Goal: Navigation & Orientation: Find specific page/section

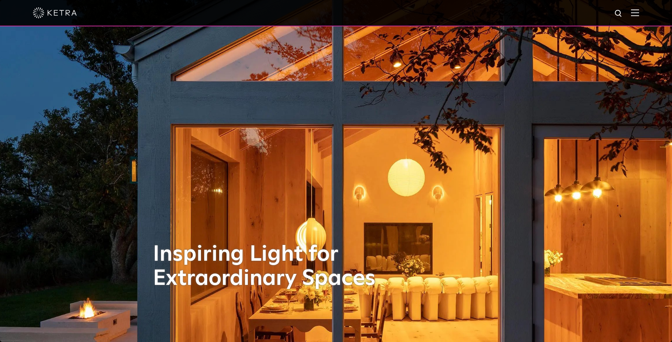
click at [636, 15] on img at bounding box center [635, 12] width 8 height 7
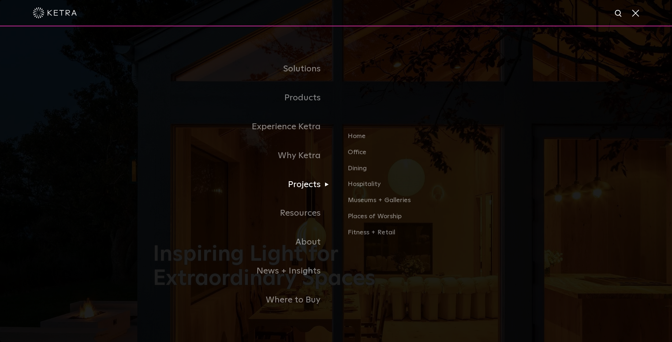
click at [298, 188] on link "Projects" at bounding box center [244, 184] width 183 height 29
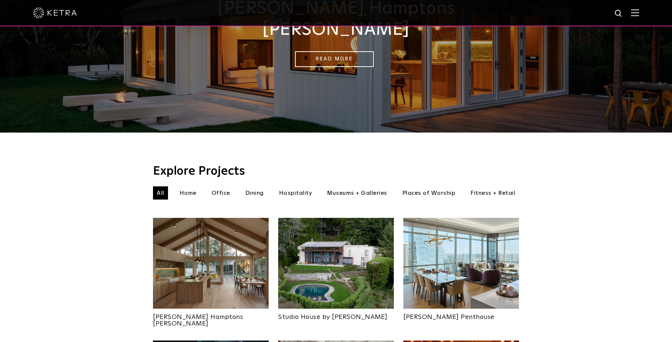
scroll to position [130, 0]
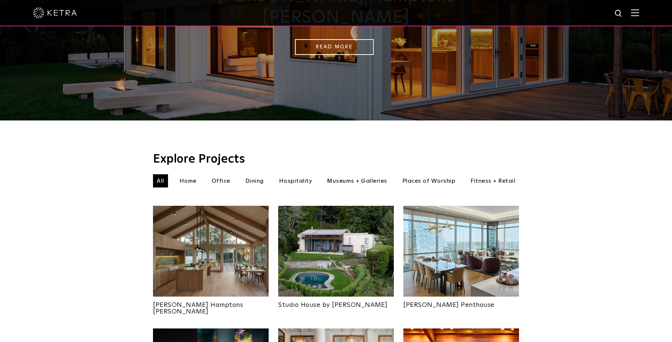
click at [192, 174] on li "Home" at bounding box center [188, 180] width 25 height 13
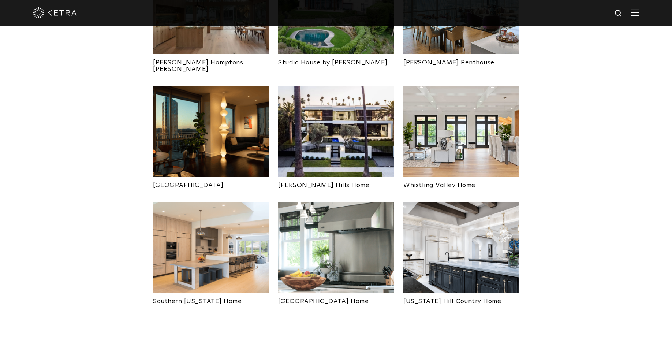
scroll to position [431, 0]
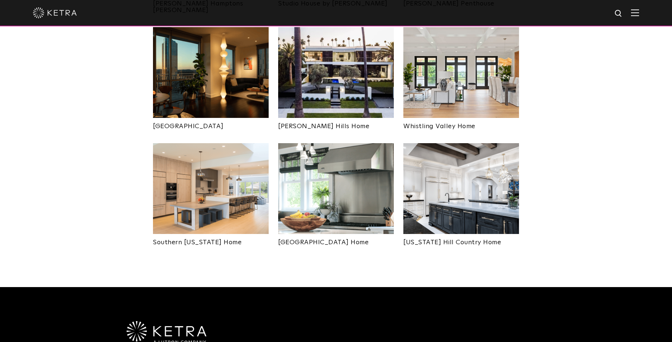
click at [322, 184] on img at bounding box center [336, 188] width 116 height 91
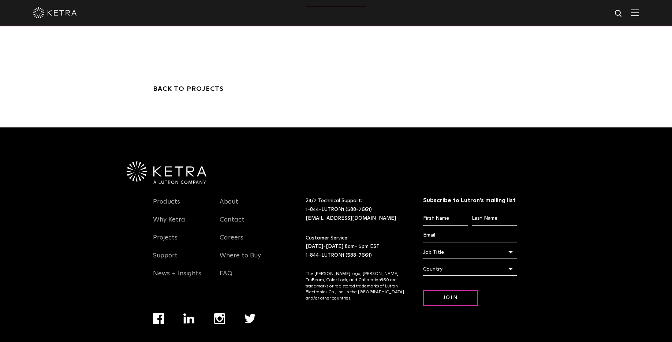
scroll to position [1755, 0]
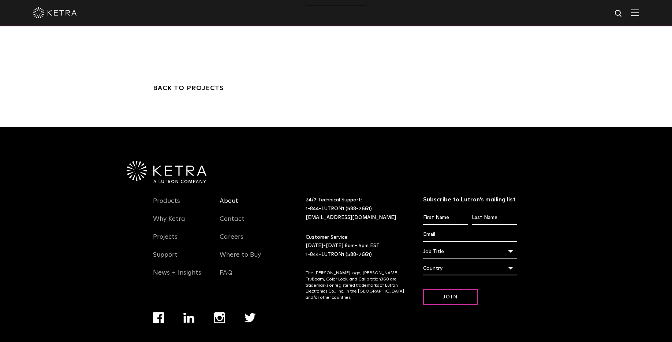
click at [232, 197] on link "About" at bounding box center [229, 205] width 19 height 17
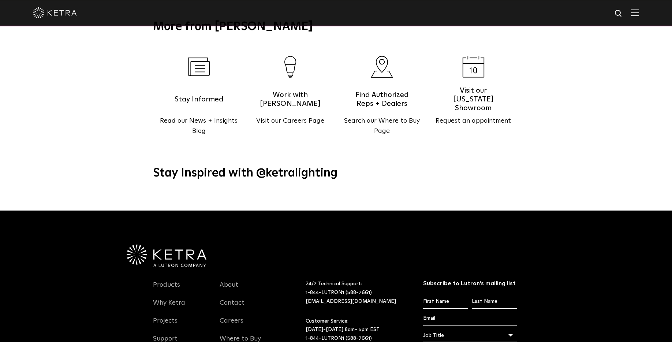
scroll to position [942, 0]
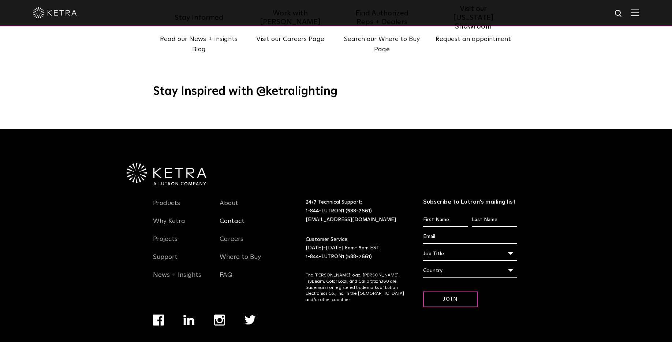
click at [226, 217] on link "Contact" at bounding box center [232, 225] width 25 height 17
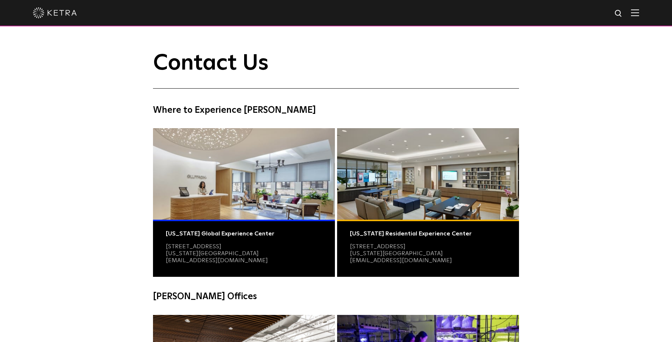
scroll to position [168, 0]
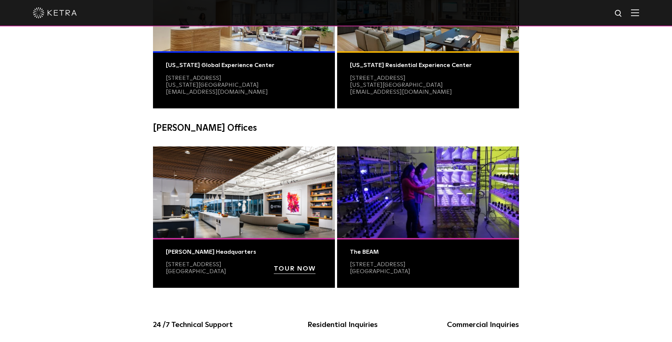
click at [282, 268] on strong "TOUR NOW" at bounding box center [295, 268] width 42 height 7
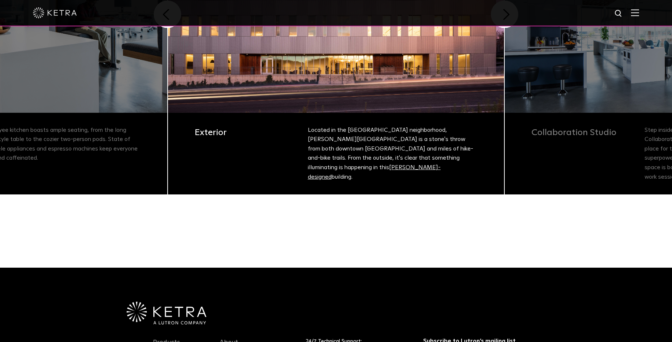
scroll to position [122, 0]
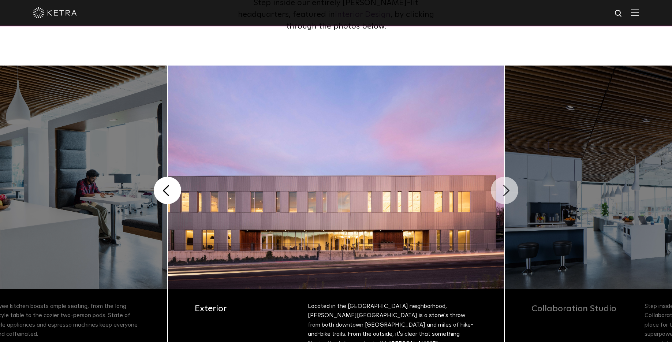
click at [507, 191] on button "Next" at bounding box center [504, 190] width 27 height 27
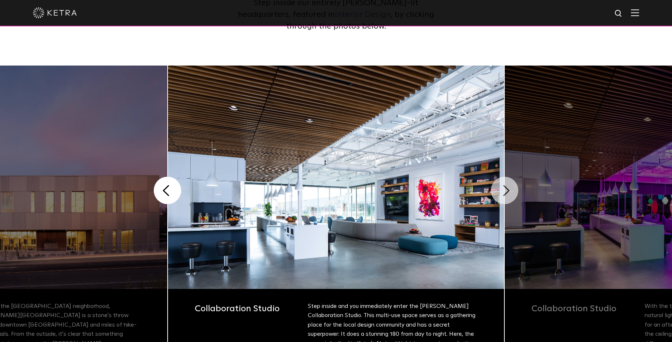
click at [505, 193] on button "Next" at bounding box center [504, 190] width 27 height 27
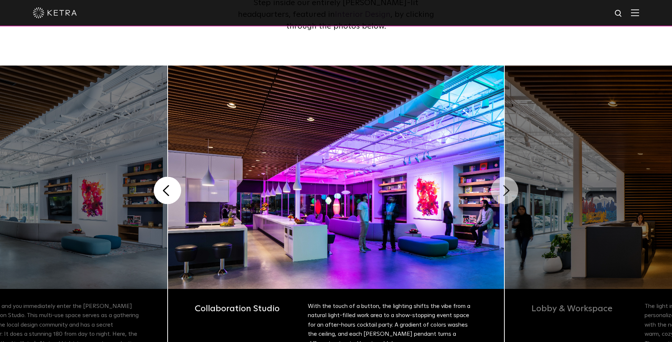
click at [505, 193] on button "Next" at bounding box center [504, 190] width 27 height 27
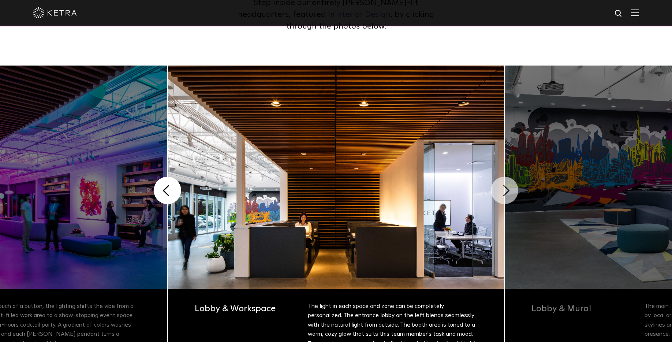
click at [505, 193] on button "Next" at bounding box center [504, 190] width 27 height 27
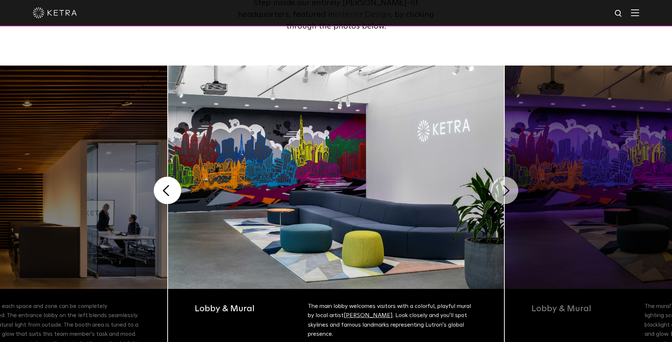
click at [505, 193] on button "Next" at bounding box center [504, 190] width 27 height 27
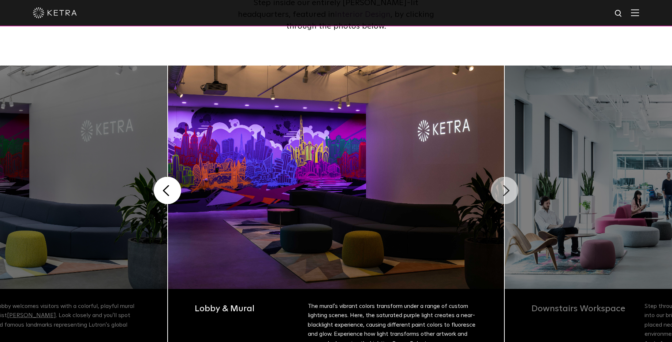
click at [505, 193] on button "Next" at bounding box center [504, 190] width 27 height 27
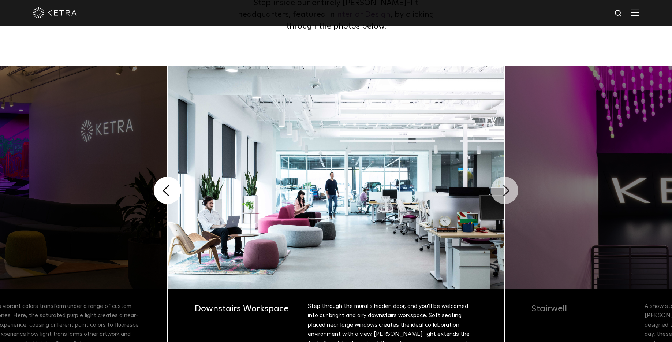
click at [511, 191] on button "Next" at bounding box center [504, 190] width 27 height 27
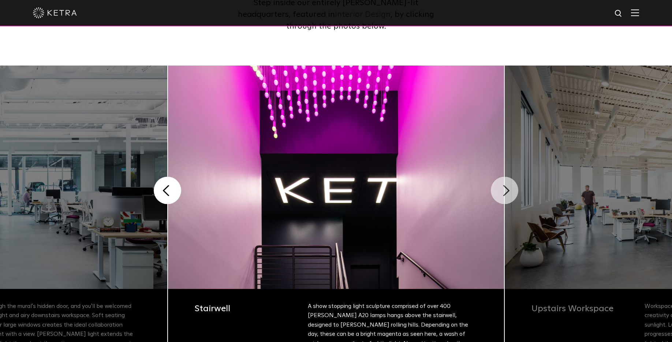
click at [506, 193] on button "Next" at bounding box center [504, 190] width 27 height 27
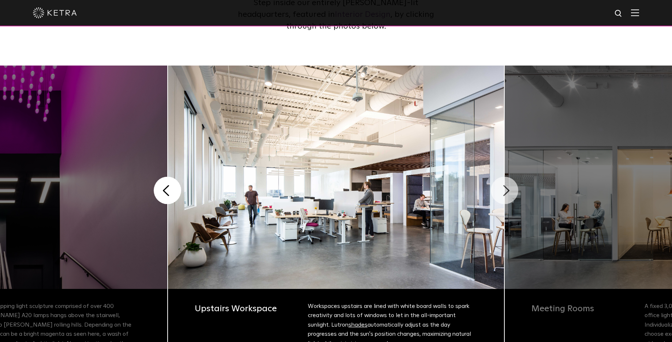
click at [507, 193] on button "Next" at bounding box center [504, 190] width 27 height 27
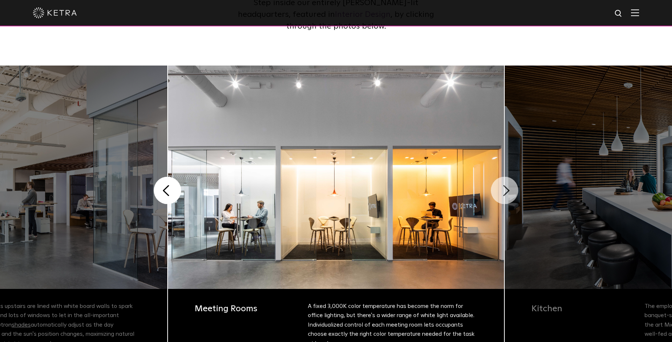
click at [506, 193] on button "Next" at bounding box center [504, 190] width 27 height 27
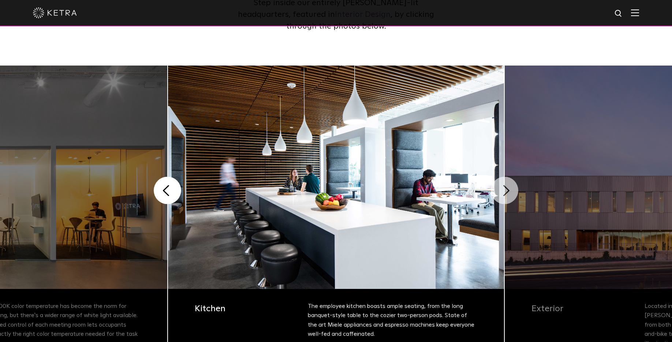
click at [507, 193] on button "Next" at bounding box center [504, 190] width 27 height 27
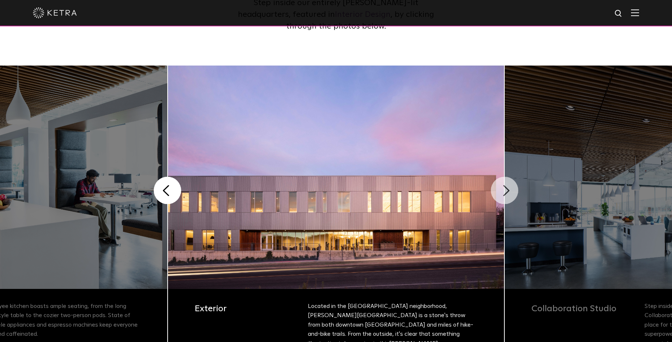
click at [507, 193] on button "Next" at bounding box center [504, 190] width 27 height 27
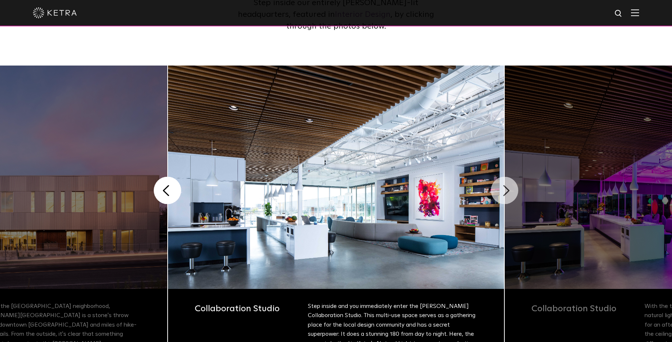
click at [507, 193] on button "Next" at bounding box center [504, 190] width 27 height 27
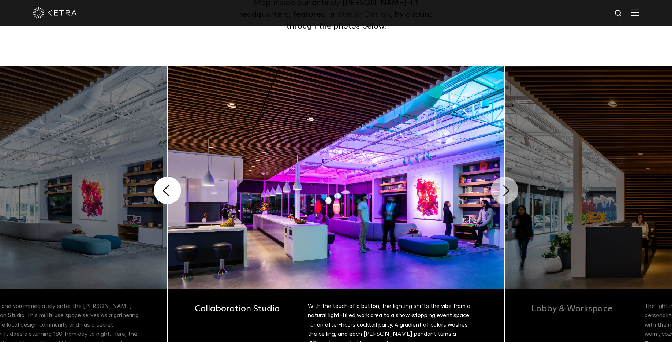
click at [507, 193] on button "Next" at bounding box center [504, 190] width 27 height 27
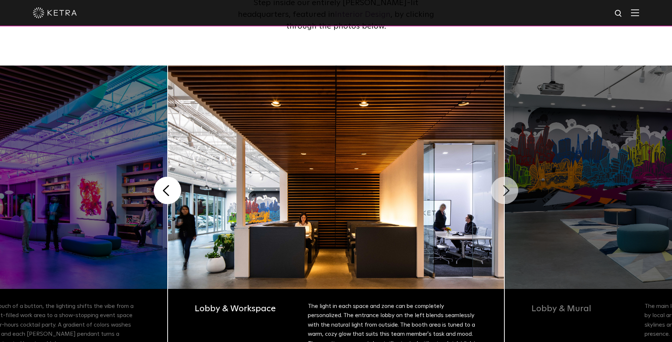
click at [507, 193] on button "Next" at bounding box center [504, 190] width 27 height 27
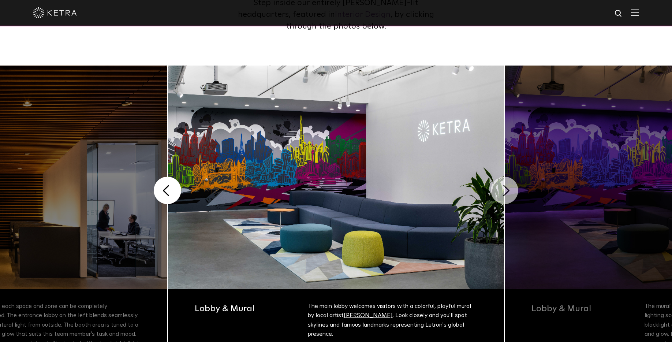
click at [507, 193] on button "Next" at bounding box center [504, 190] width 27 height 27
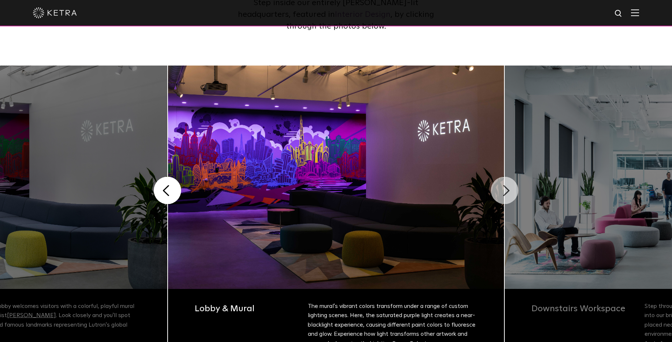
click at [507, 193] on button "Next" at bounding box center [504, 190] width 27 height 27
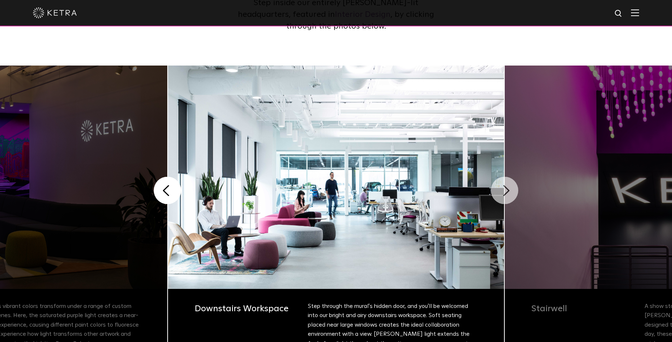
click at [502, 191] on button "Next" at bounding box center [504, 190] width 27 height 27
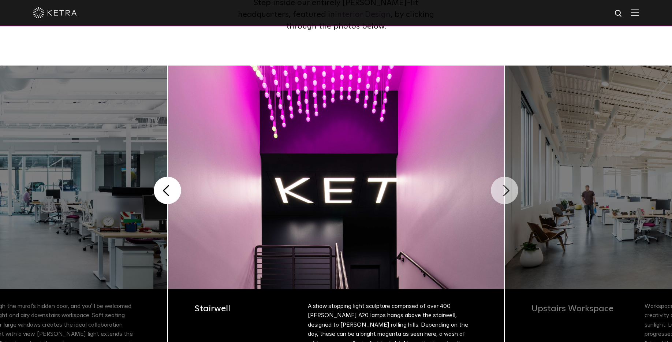
click at [505, 192] on button "Next" at bounding box center [504, 190] width 27 height 27
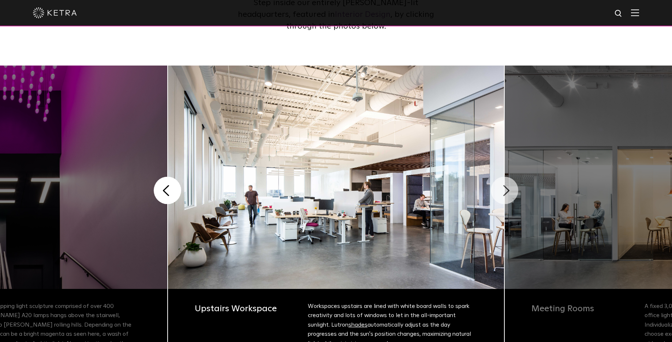
click at [506, 197] on button "Next" at bounding box center [504, 190] width 27 height 27
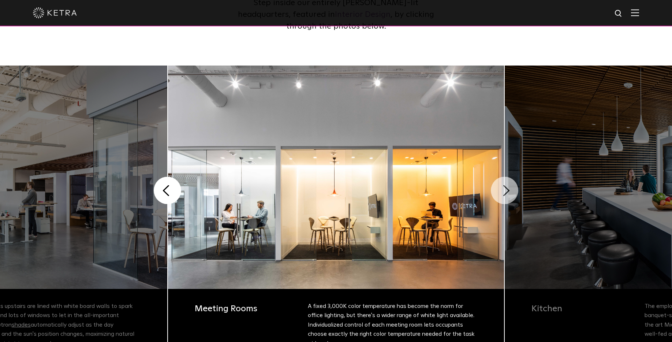
click at [500, 187] on button "Next" at bounding box center [504, 190] width 27 height 27
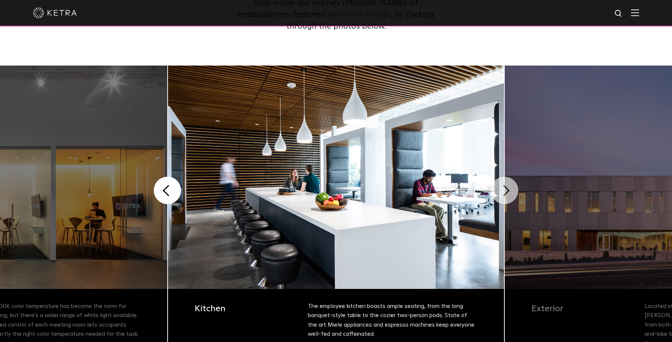
click at [500, 187] on button "Next" at bounding box center [504, 190] width 27 height 27
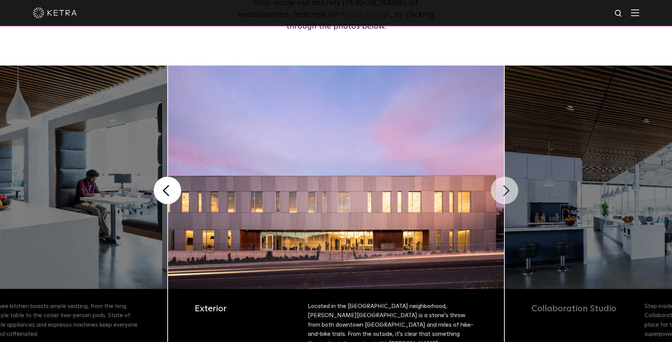
click at [505, 186] on button "Next" at bounding box center [504, 190] width 27 height 27
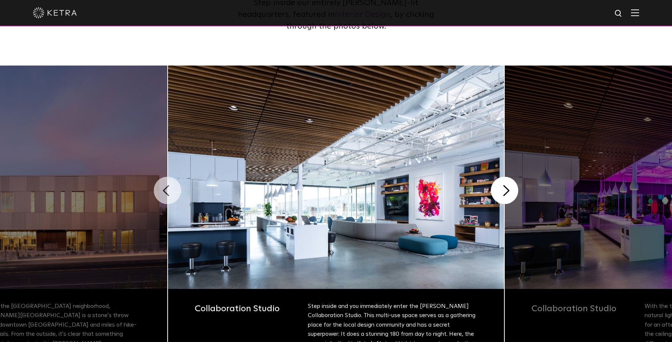
click at [165, 201] on button "Previous" at bounding box center [167, 190] width 27 height 27
